Goal: Find contact information: Find contact information

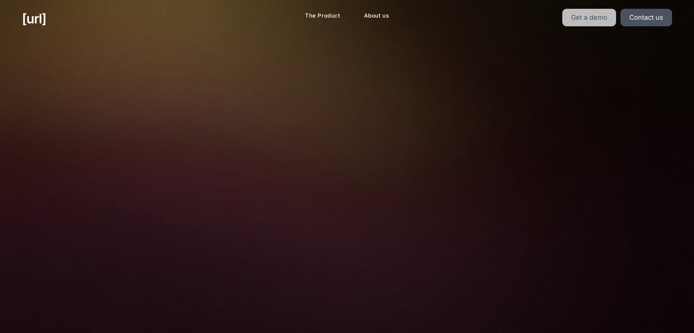
click at [593, 19] on link "Get a demo" at bounding box center [590, 18] width 54 height 18
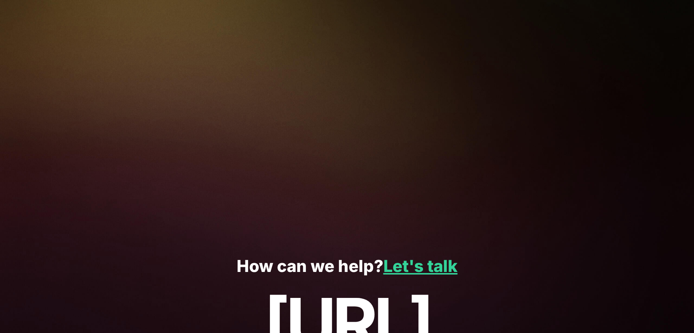
scroll to position [158, 0]
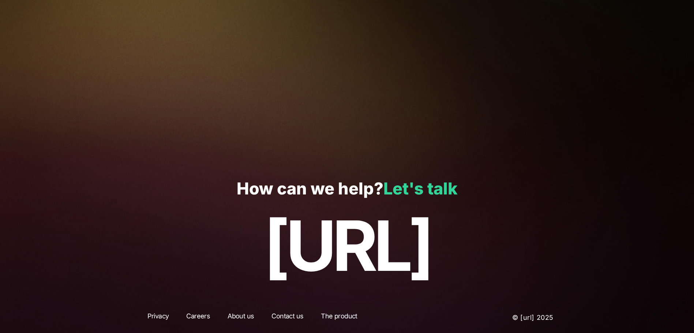
click at [431, 195] on link "Let's talk" at bounding box center [421, 189] width 74 height 20
click at [434, 191] on link "Let's talk" at bounding box center [421, 189] width 74 height 20
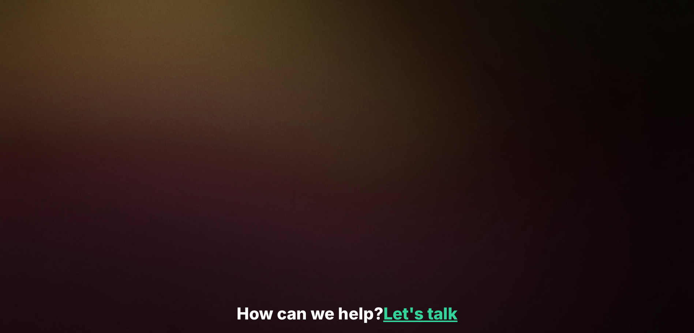
scroll to position [0, 0]
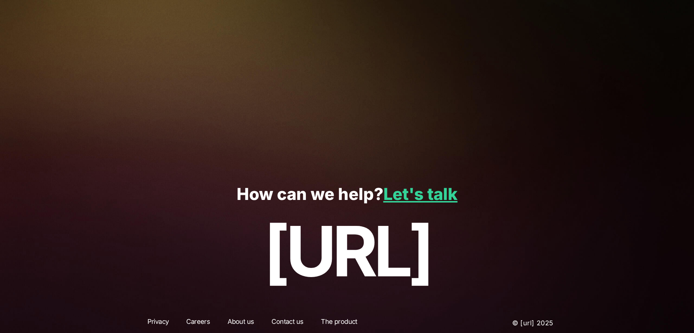
scroll to position [158, 0]
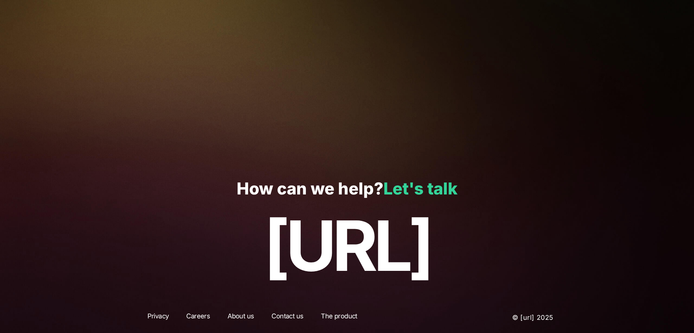
click at [437, 188] on link "Let's talk" at bounding box center [421, 189] width 74 height 20
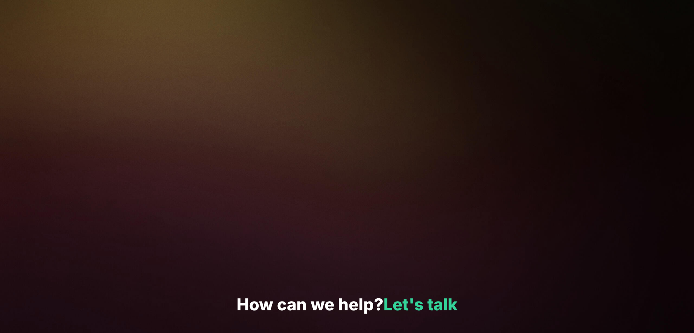
scroll to position [13, 0]
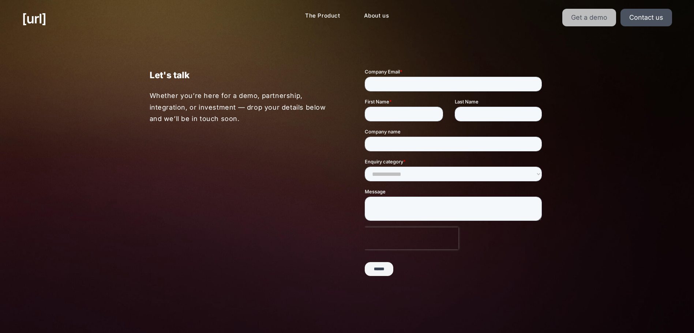
click at [586, 18] on link "Get a demo" at bounding box center [590, 18] width 54 height 18
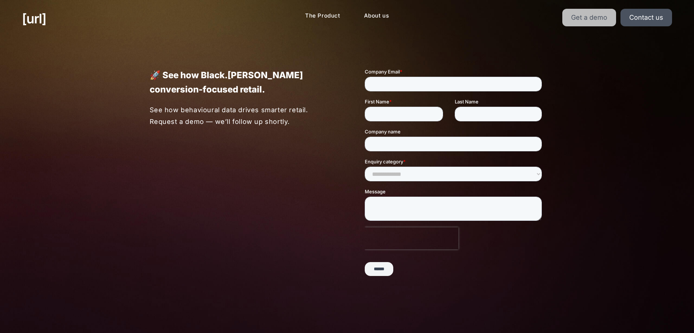
click at [585, 17] on link "Get a demo" at bounding box center [590, 18] width 54 height 18
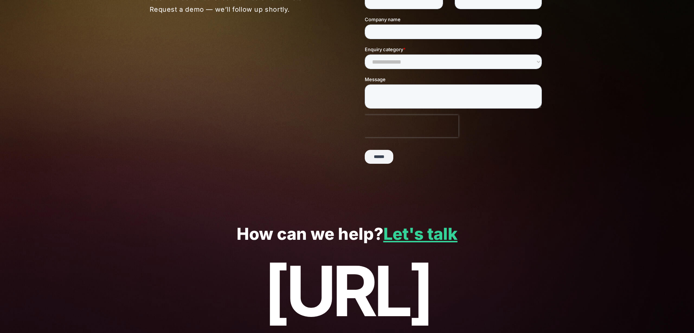
scroll to position [158, 0]
